Goal: Task Accomplishment & Management: Complete application form

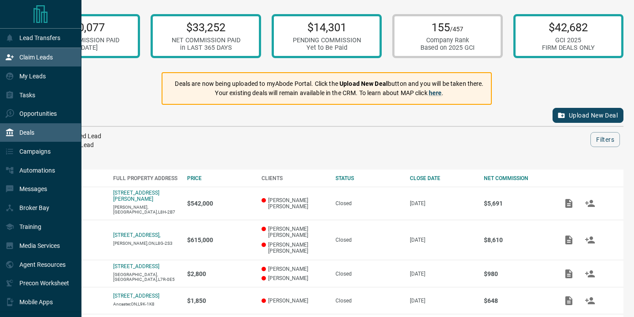
click at [31, 57] on p "Claim Leads" at bounding box center [35, 57] width 33 height 7
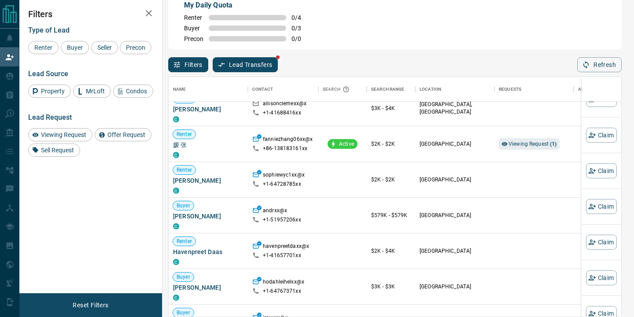
scroll to position [355, 0]
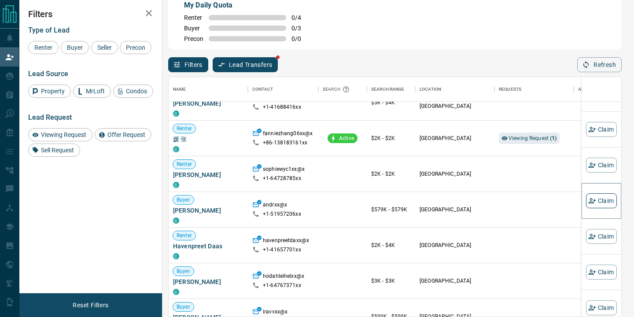
click at [608, 200] on button "Claim" at bounding box center [601, 200] width 31 height 15
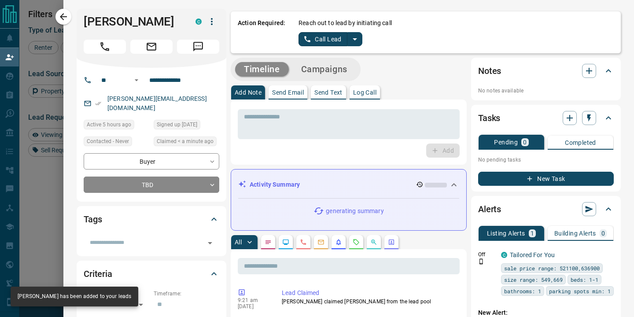
click at [350, 40] on icon "split button" at bounding box center [355, 39] width 11 height 11
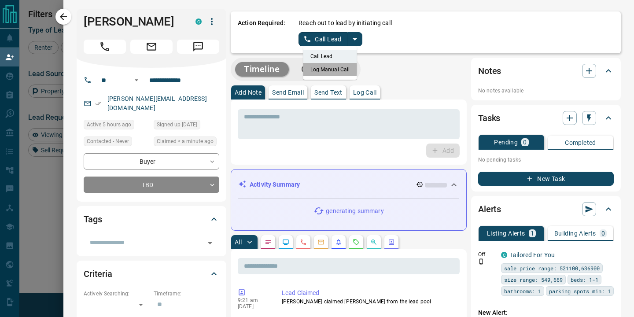
click at [323, 69] on li "Log Manual Call" at bounding box center [331, 69] width 54 height 13
click at [323, 37] on button "Log Manual Call" at bounding box center [328, 39] width 58 height 14
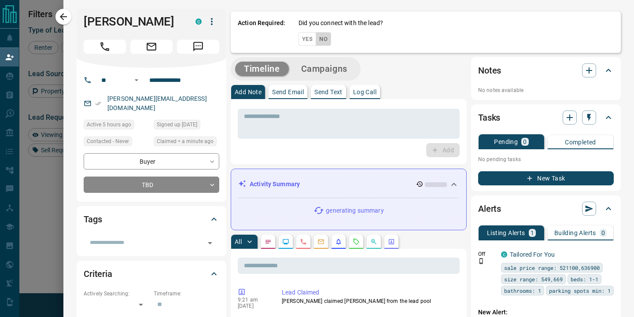
click at [323, 37] on button "No" at bounding box center [323, 39] width 15 height 14
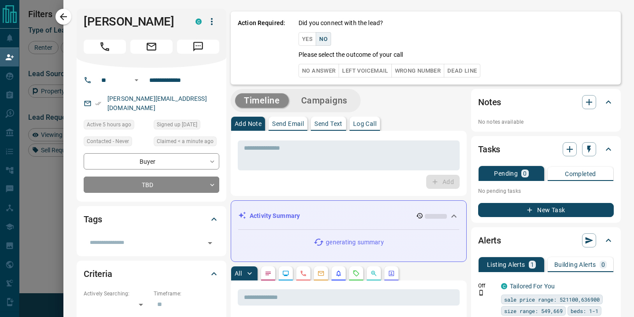
click at [318, 67] on button "No Answer" at bounding box center [319, 71] width 41 height 14
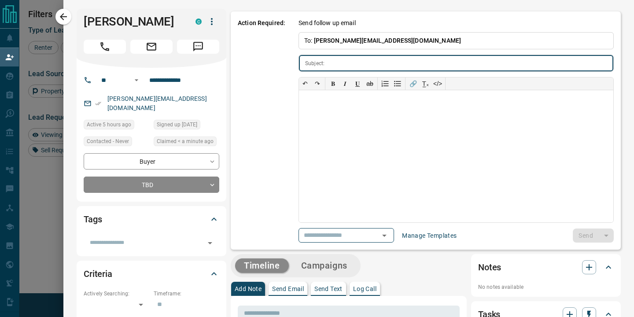
type input "**********"
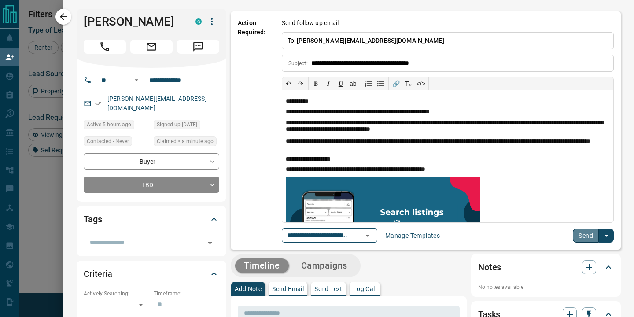
click at [593, 237] on button "Send" at bounding box center [586, 236] width 26 height 14
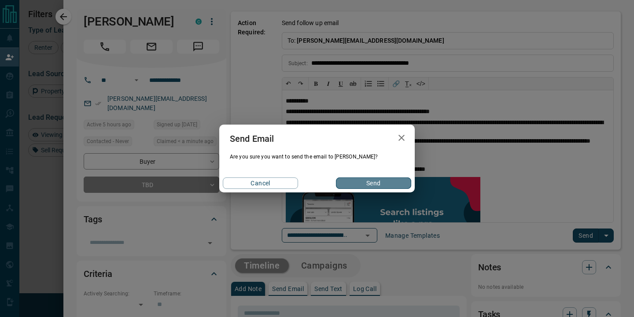
click at [373, 184] on button "Send" at bounding box center [373, 183] width 75 height 11
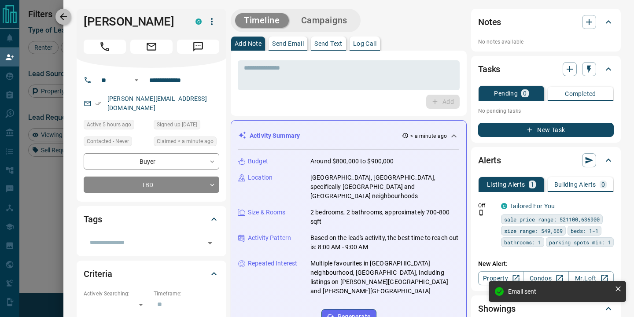
click at [66, 20] on icon "button" at bounding box center [63, 16] width 11 height 11
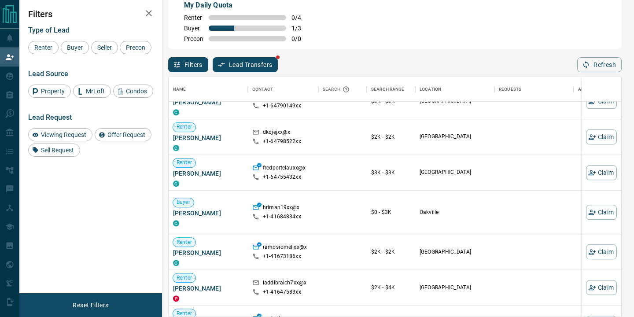
scroll to position [3050, 0]
